Goal: Complete application form

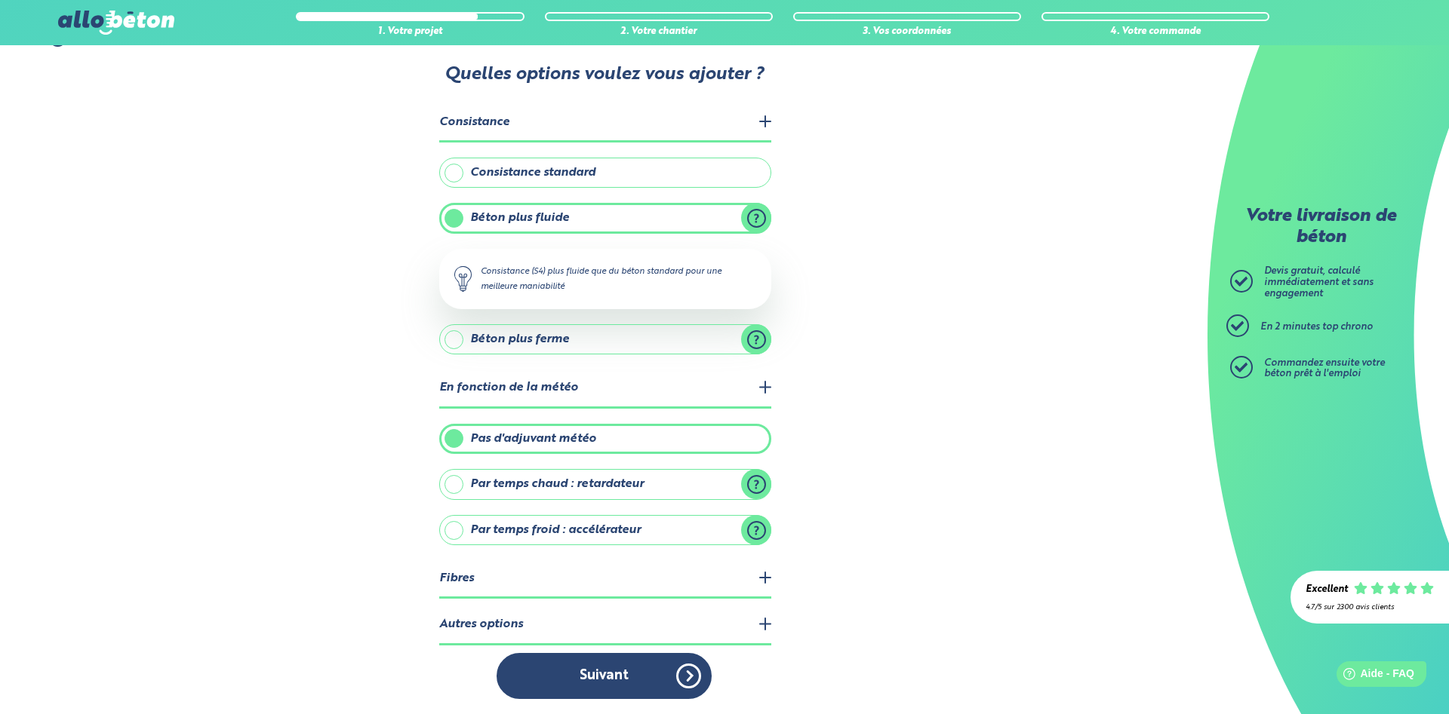
click at [768, 625] on legend "Autres options" at bounding box center [605, 626] width 332 height 38
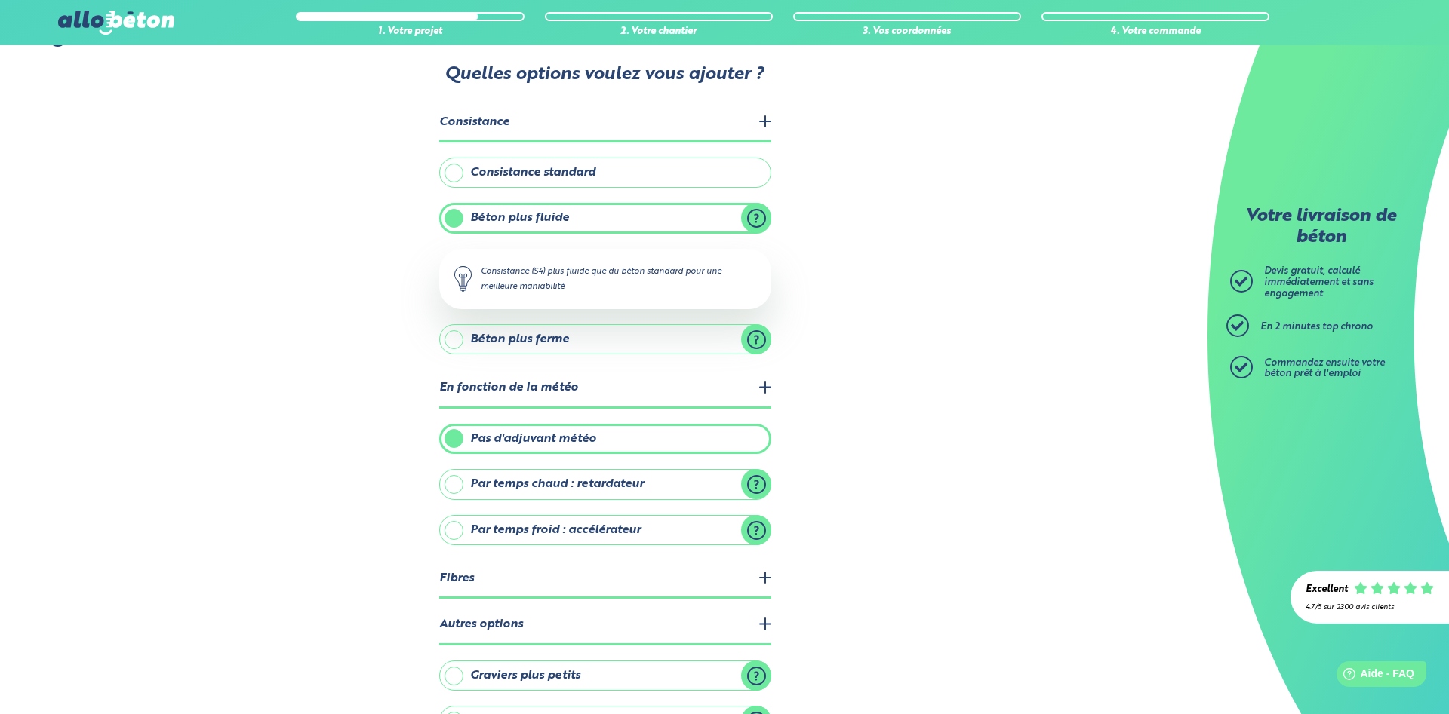
scroll to position [131, 0]
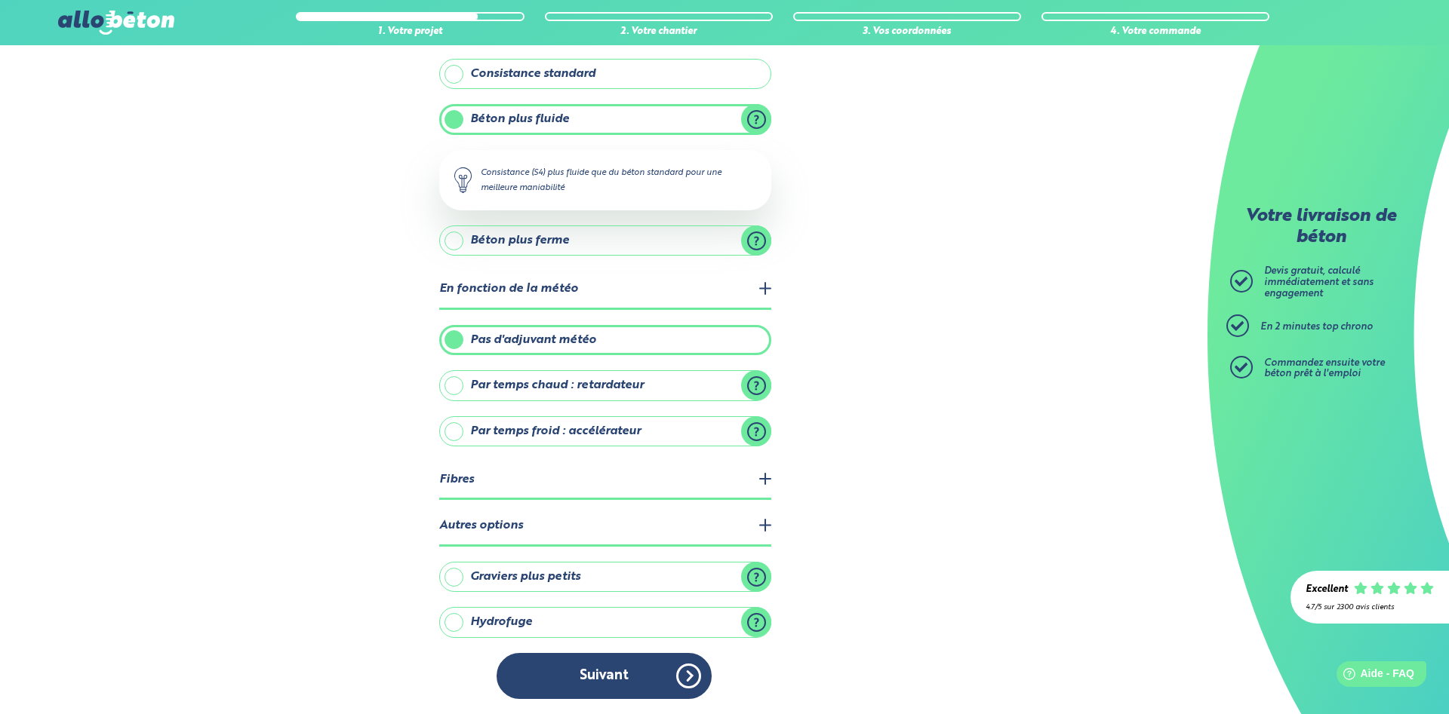
click at [763, 527] on legend "Autres options" at bounding box center [605, 527] width 332 height 38
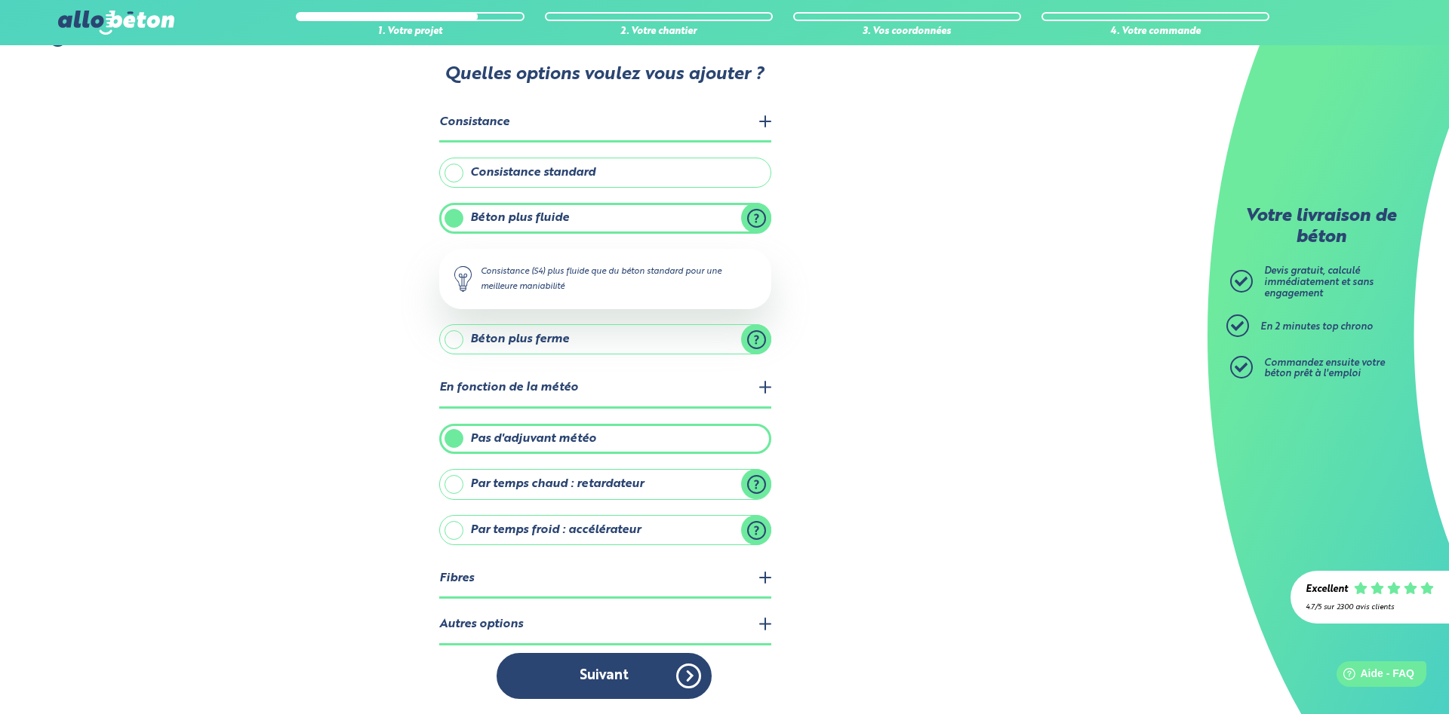
click at [762, 573] on legend "Fibres" at bounding box center [605, 580] width 332 height 38
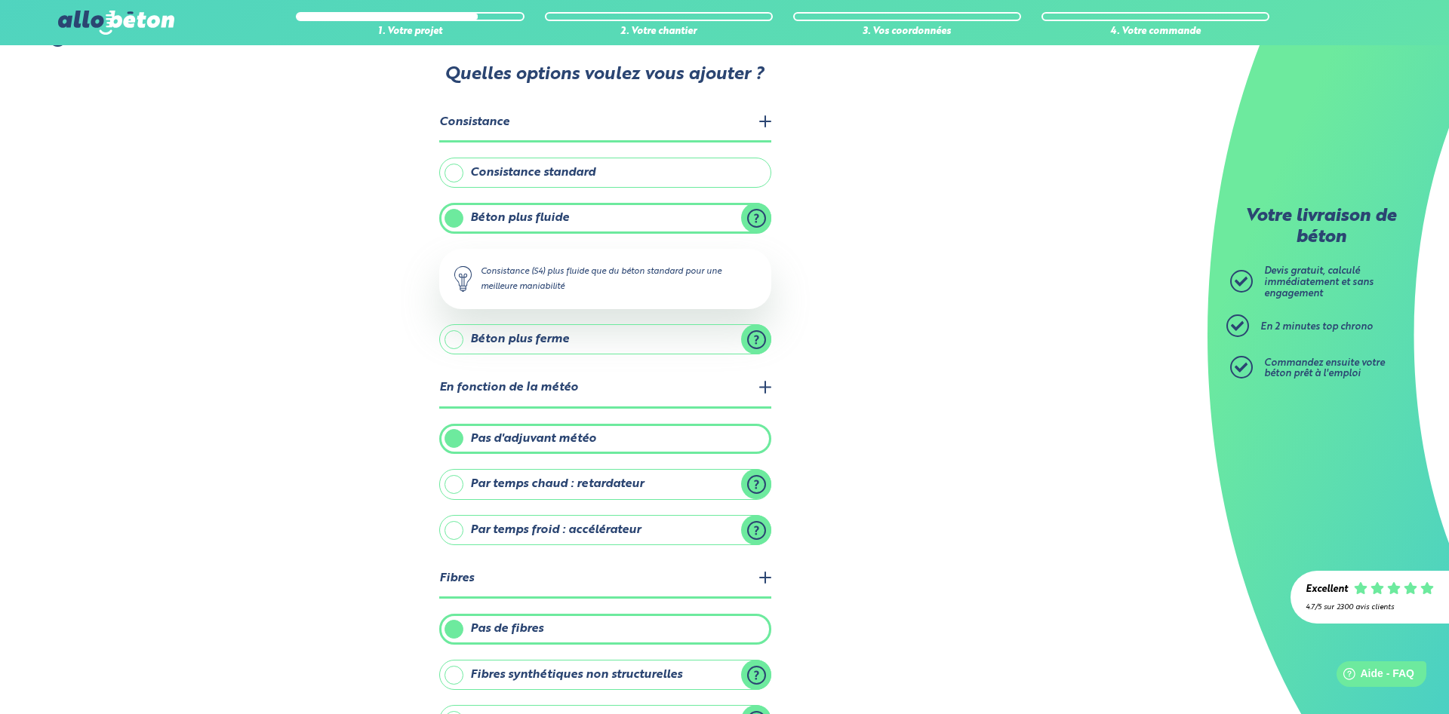
scroll to position [177, 0]
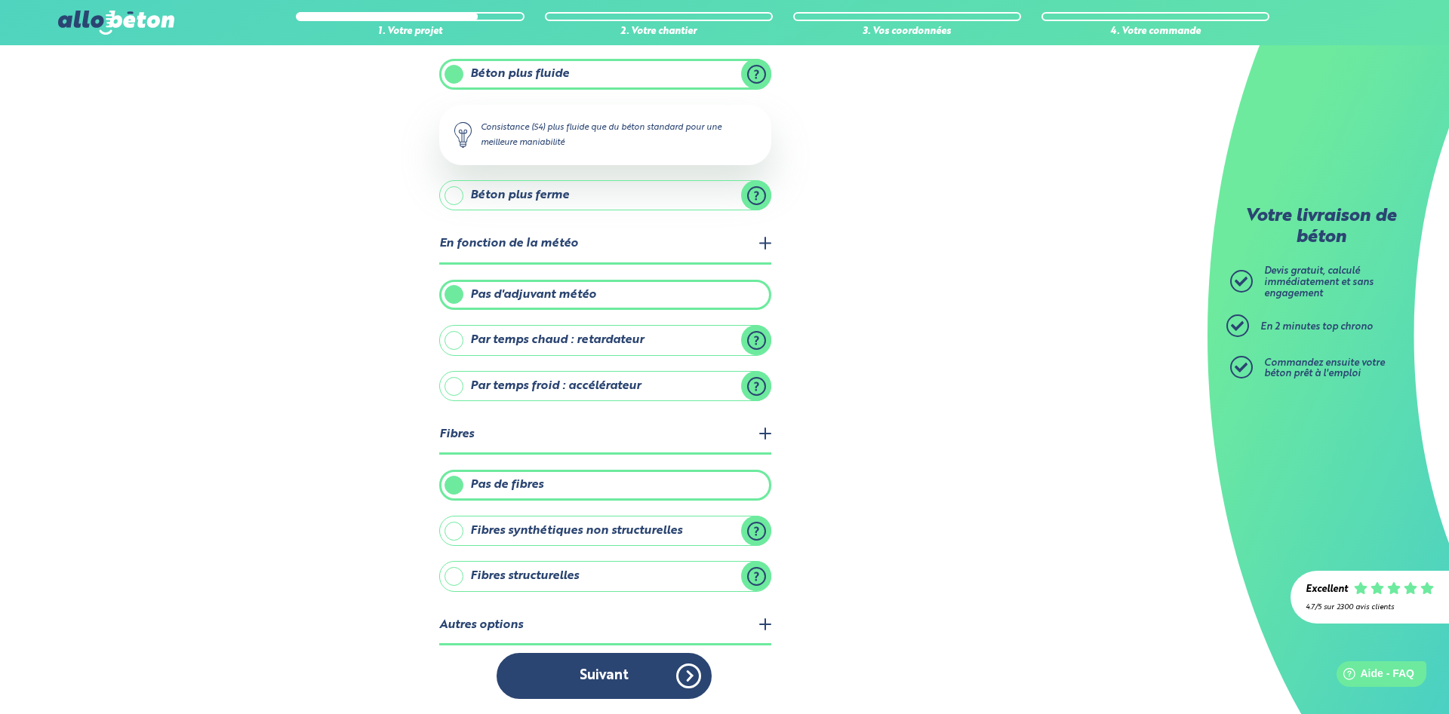
click at [770, 441] on legend "Fibres" at bounding box center [605, 435] width 332 height 38
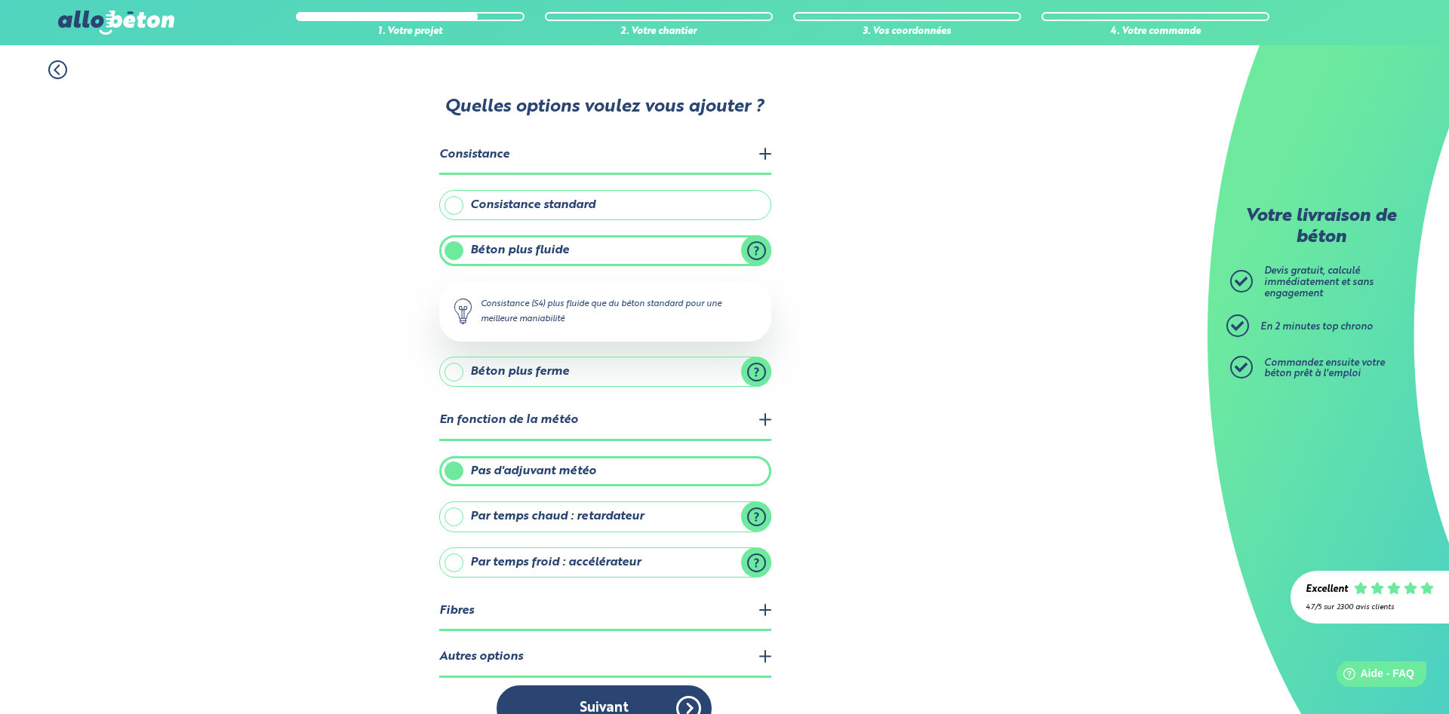
scroll to position [32, 0]
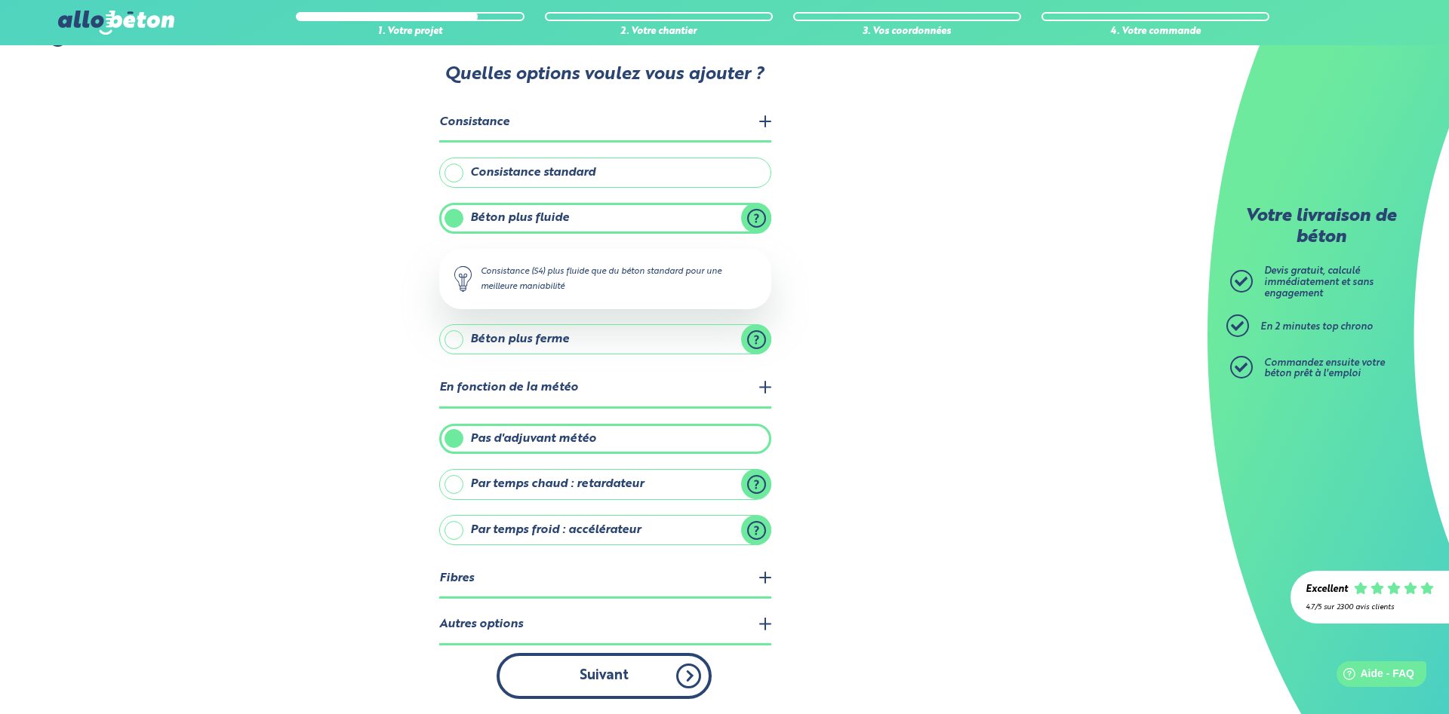
click at [642, 671] on button "Suivant" at bounding box center [603, 676] width 215 height 46
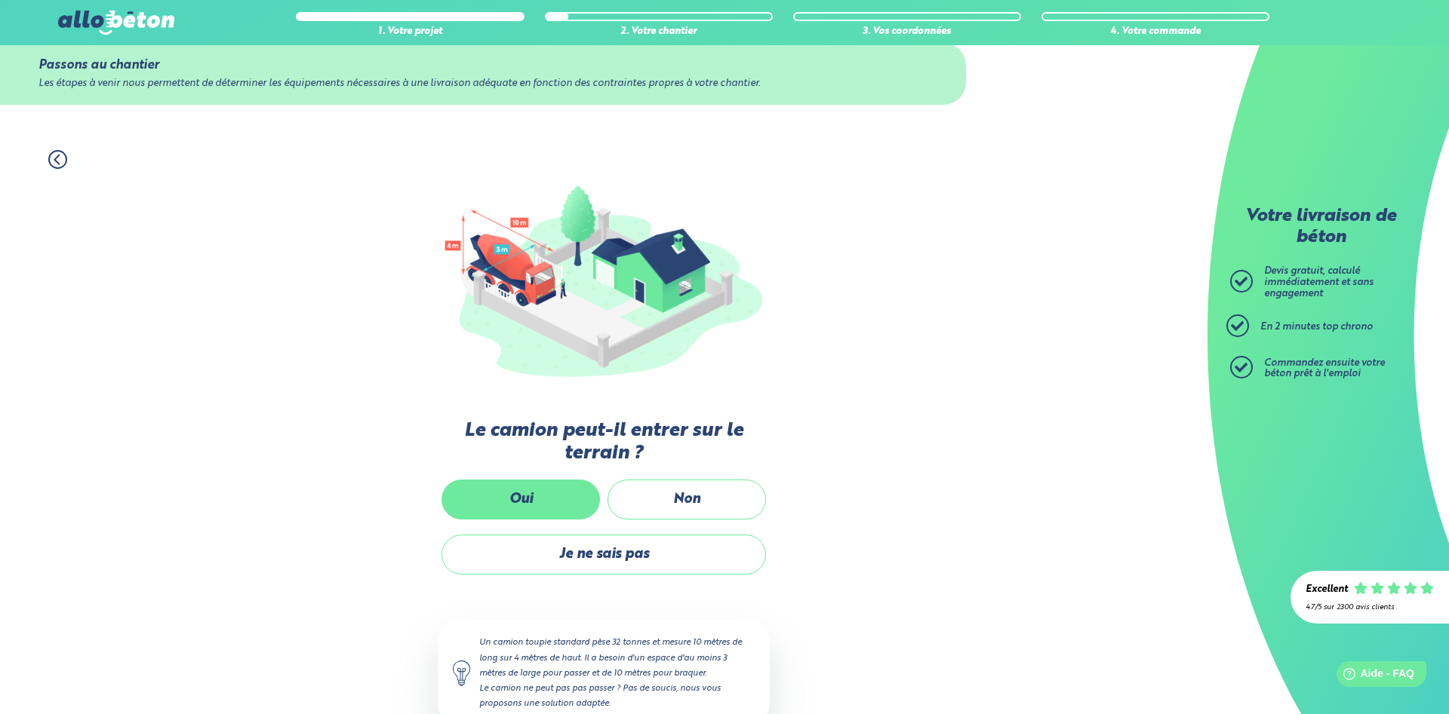
click at [555, 496] on label "Oui" at bounding box center [520, 500] width 158 height 40
click at [0, 0] on input "Oui" at bounding box center [0, 0] width 0 height 0
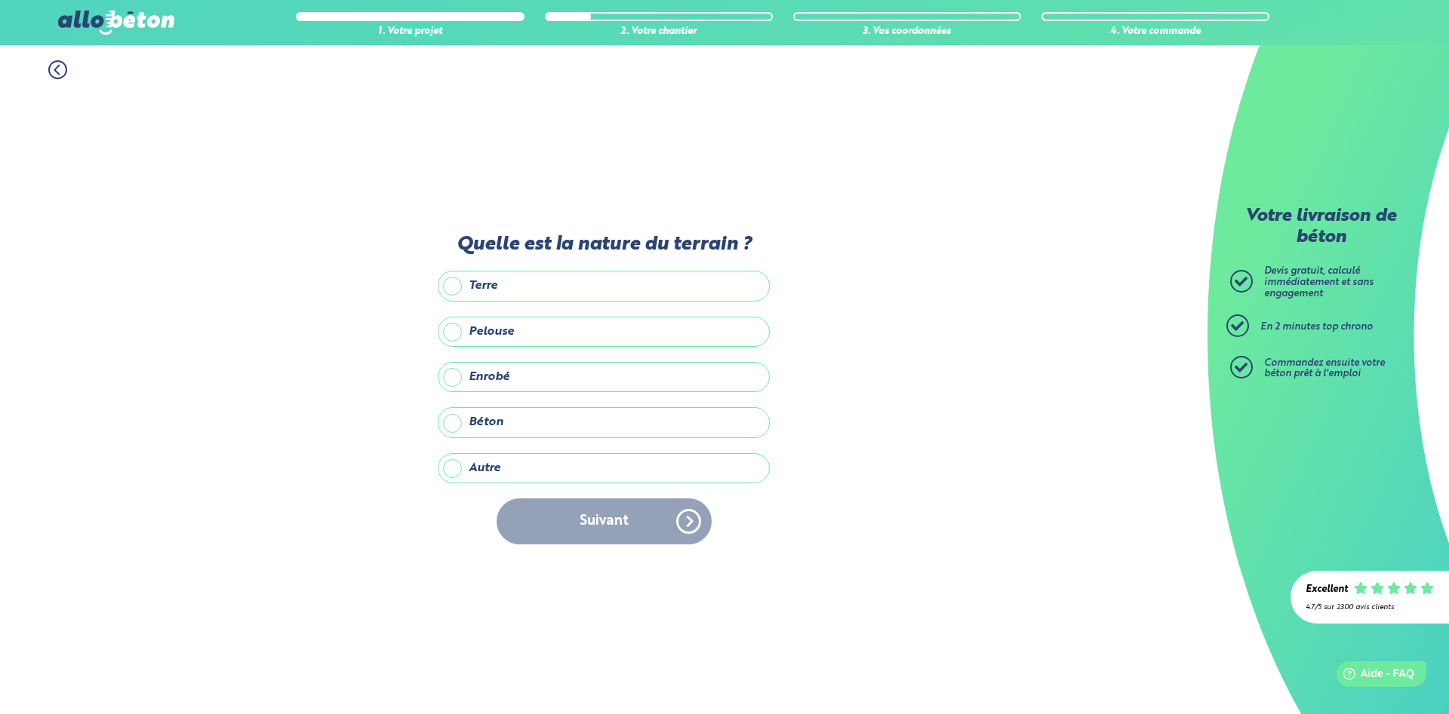
click at [491, 379] on label "Enrobé" at bounding box center [604, 377] width 332 height 30
click at [0, 0] on input "Enrobé" at bounding box center [0, 0] width 0 height 0
click at [607, 527] on button "Suivant" at bounding box center [603, 522] width 215 height 46
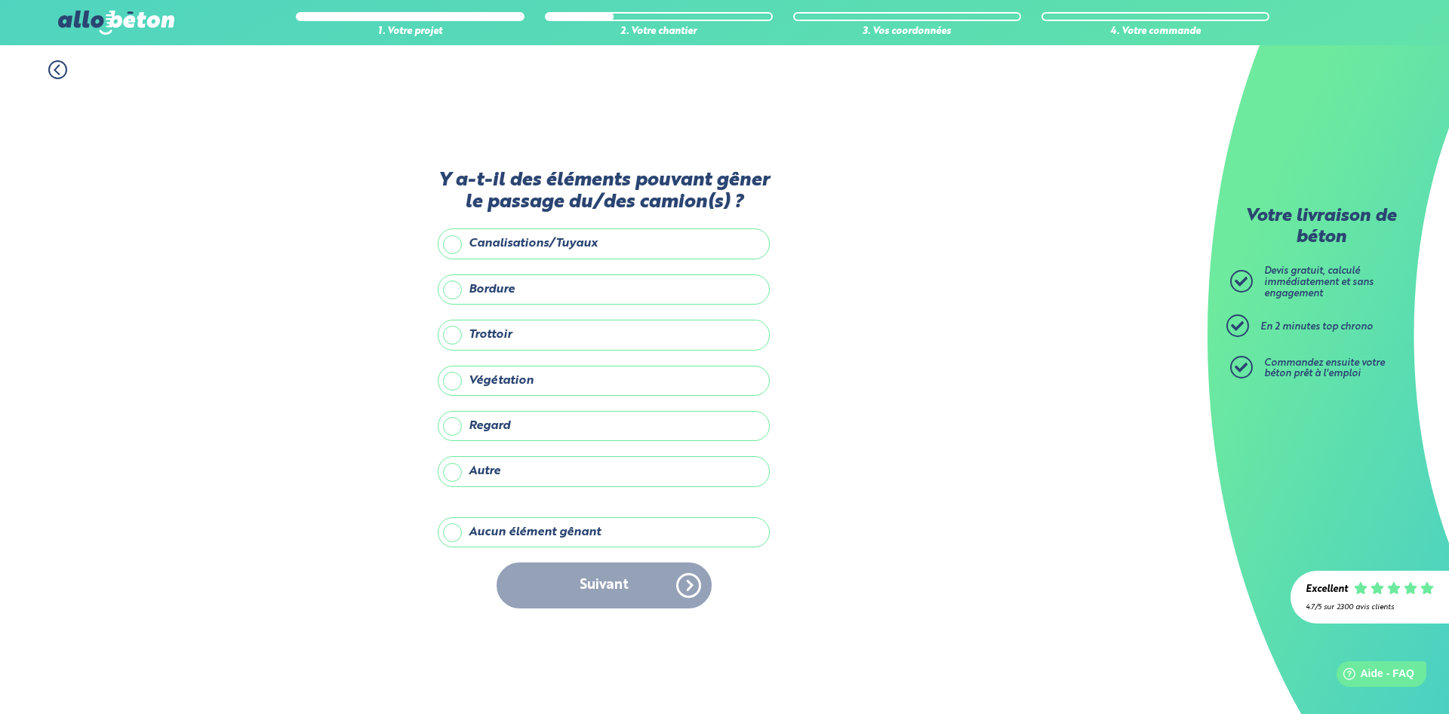
click at [521, 536] on label "Aucun élément gênant" at bounding box center [604, 533] width 332 height 30
click at [0, 0] on input "Aucun élément gênant" at bounding box center [0, 0] width 0 height 0
click at [580, 575] on button "Suivant" at bounding box center [603, 586] width 215 height 46
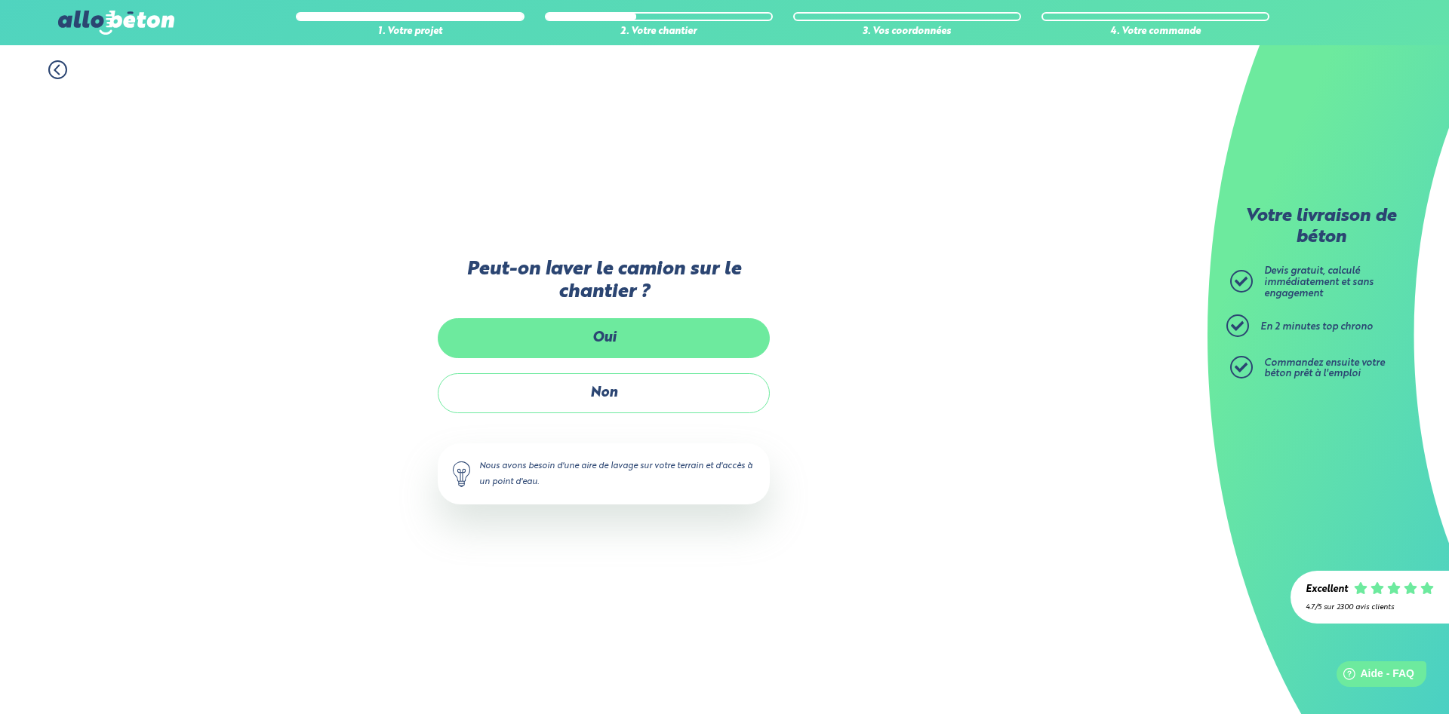
click at [588, 347] on label "Oui" at bounding box center [604, 338] width 332 height 40
click at [0, 0] on input "Oui" at bounding box center [0, 0] width 0 height 0
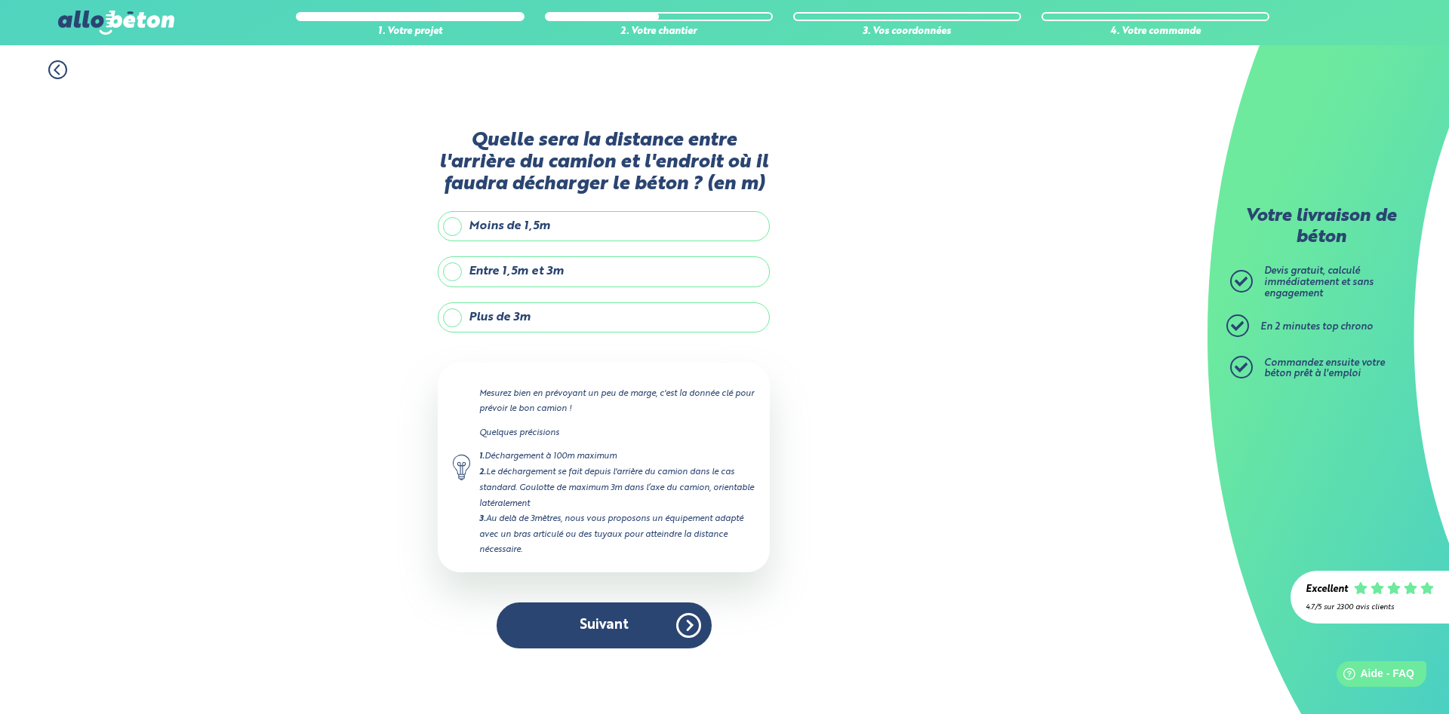
click at [508, 233] on label "Moins de 1,5m" at bounding box center [604, 226] width 332 height 30
click at [0, 0] on input "Moins de 1,5m" at bounding box center [0, 0] width 0 height 0
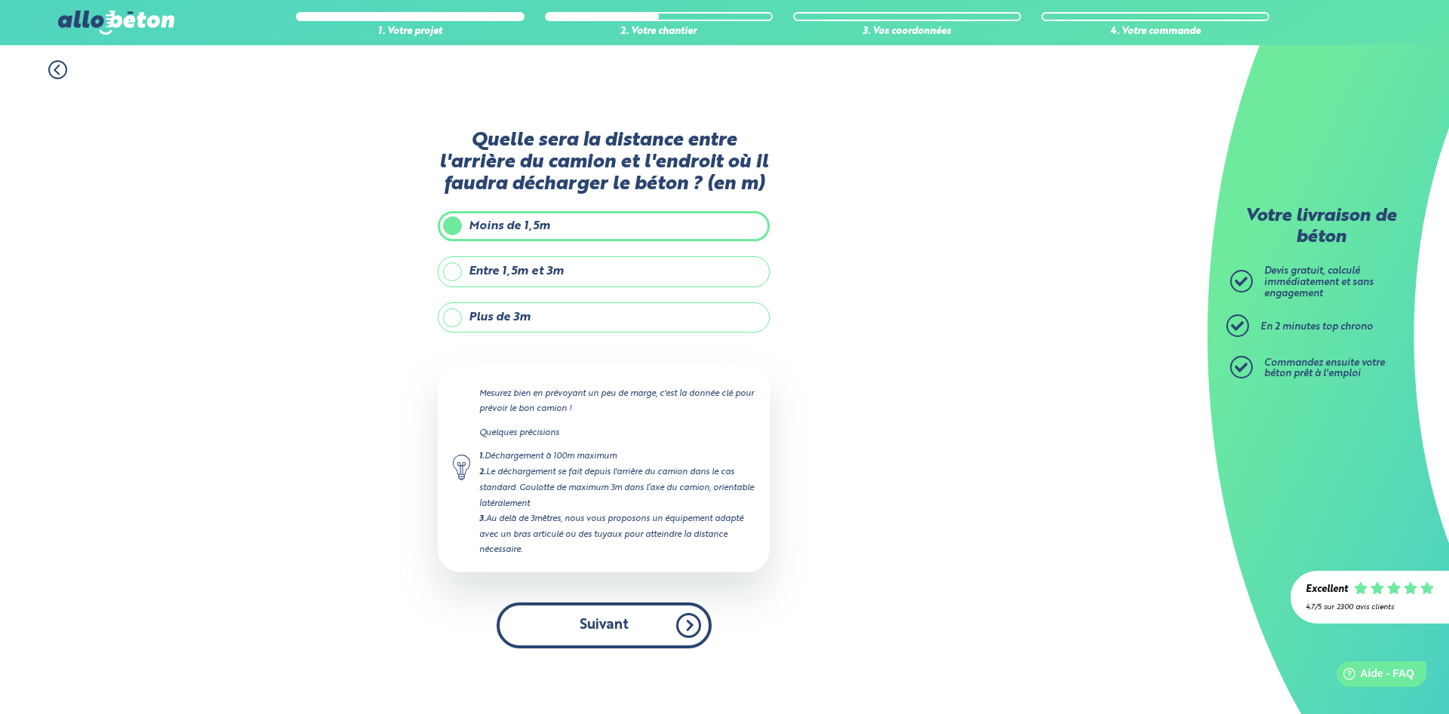
click at [613, 622] on button "Suivant" at bounding box center [603, 626] width 215 height 46
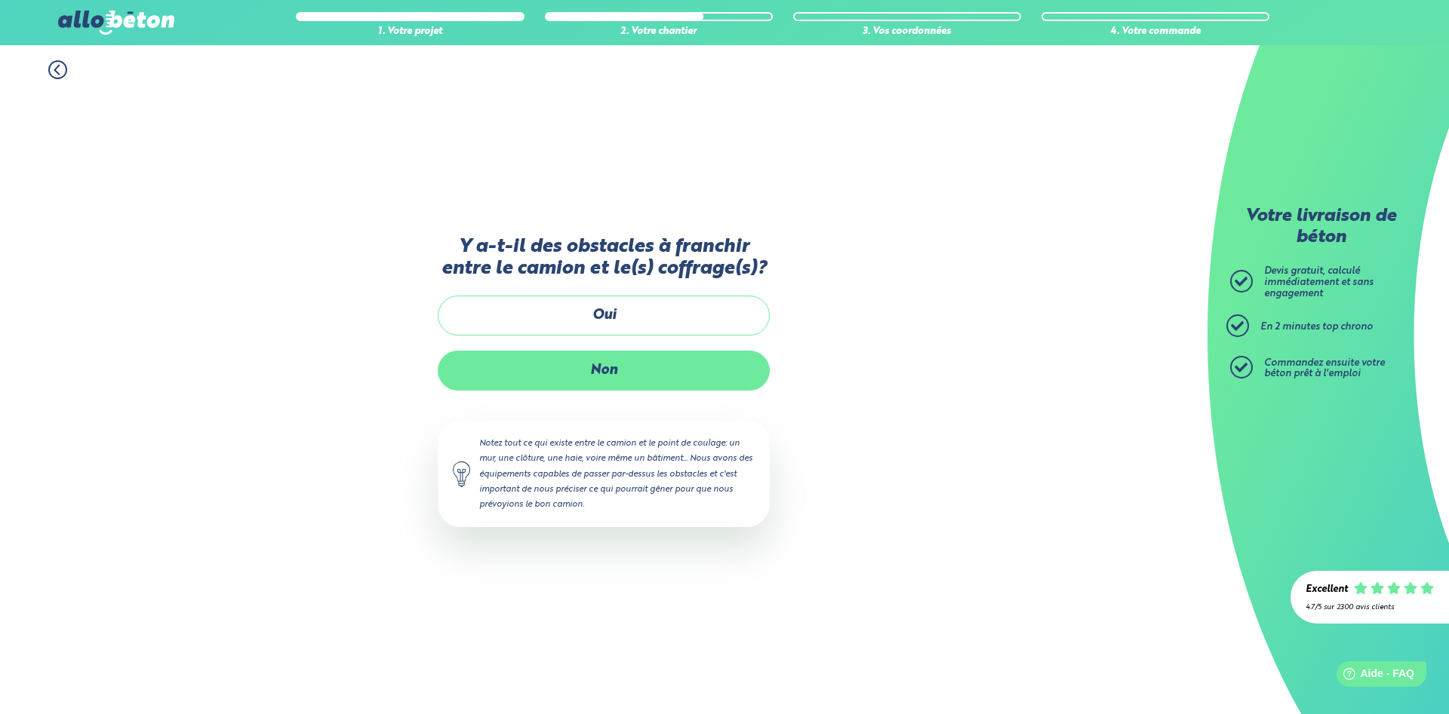
click at [588, 373] on label "Non" at bounding box center [604, 371] width 332 height 40
click at [0, 0] on input "Non" at bounding box center [0, 0] width 0 height 0
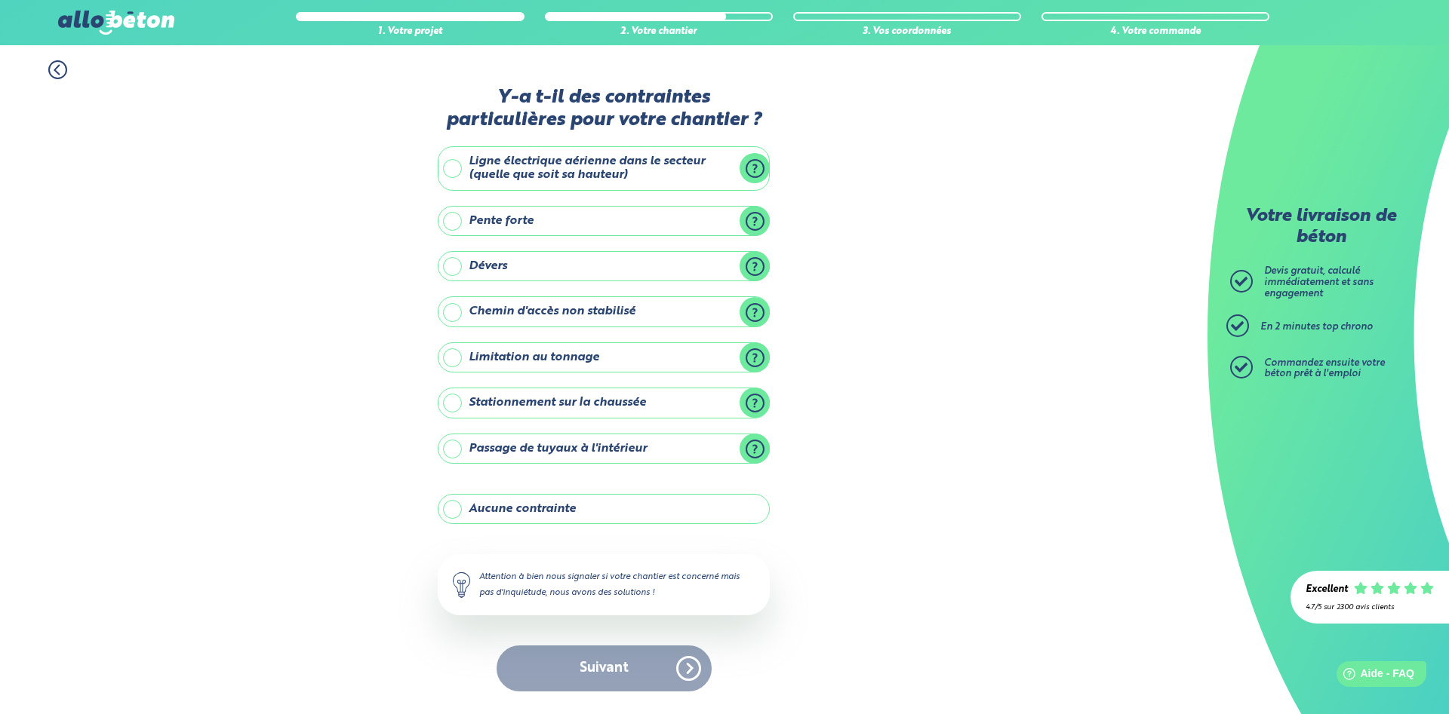
click at [551, 515] on label "Aucune contrainte" at bounding box center [604, 509] width 332 height 30
click at [0, 0] on input "Aucune contrainte" at bounding box center [0, 0] width 0 height 0
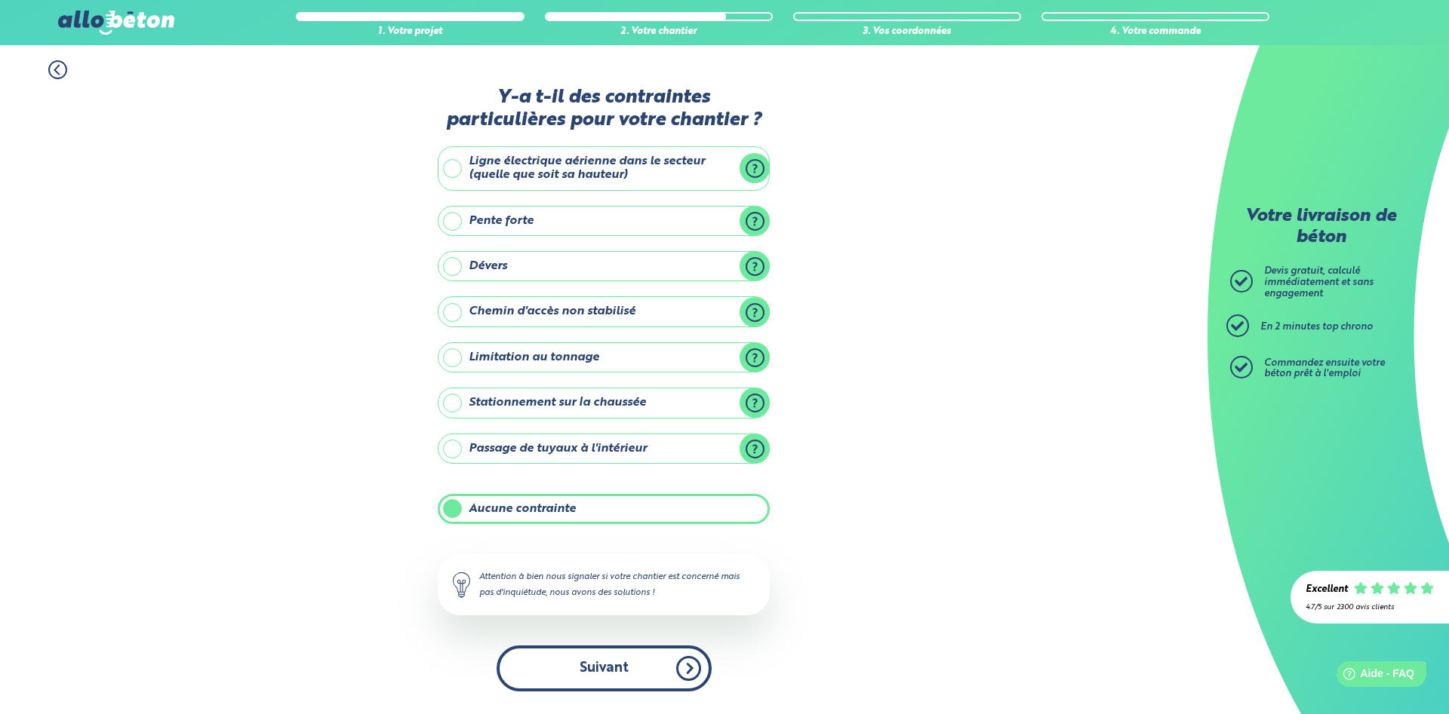
click at [596, 664] on button "Suivant" at bounding box center [603, 669] width 215 height 46
